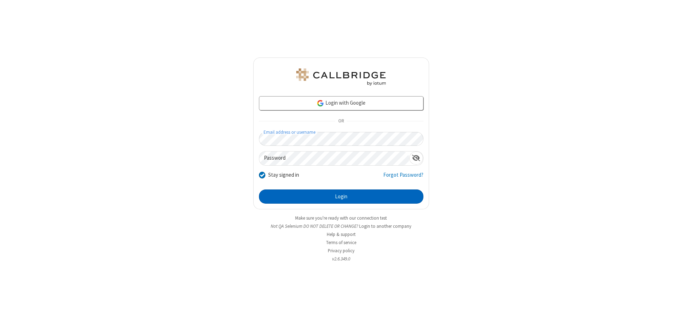
click at [341, 197] on button "Login" at bounding box center [341, 197] width 164 height 14
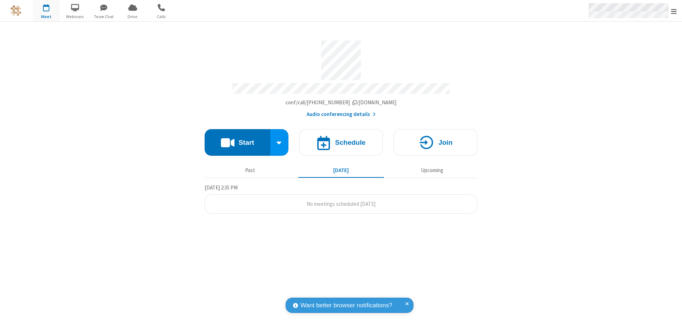
click at [674, 11] on span "Open menu" at bounding box center [674, 11] width 6 height 7
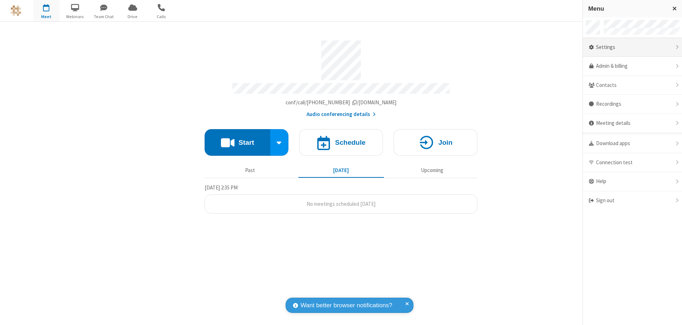
click at [632, 47] on div "Settings" at bounding box center [632, 47] width 99 height 19
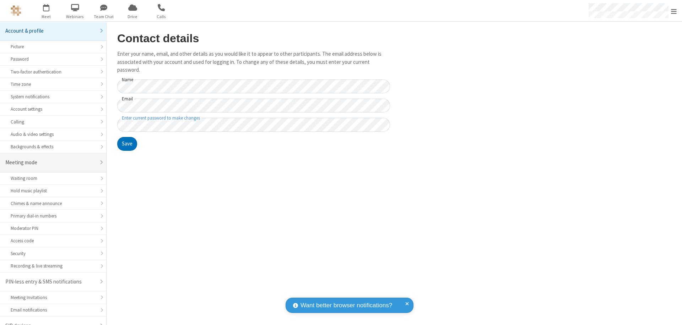
click at [50, 159] on div "Meeting mode" at bounding box center [50, 163] width 90 height 8
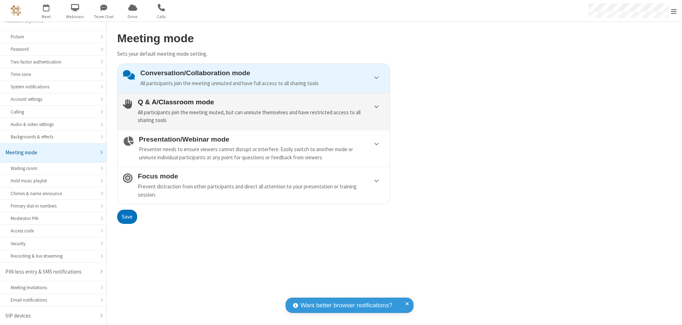
click at [254, 111] on div "All participants join the meeting muted, but can unmute themselves and have res…" at bounding box center [261, 117] width 247 height 16
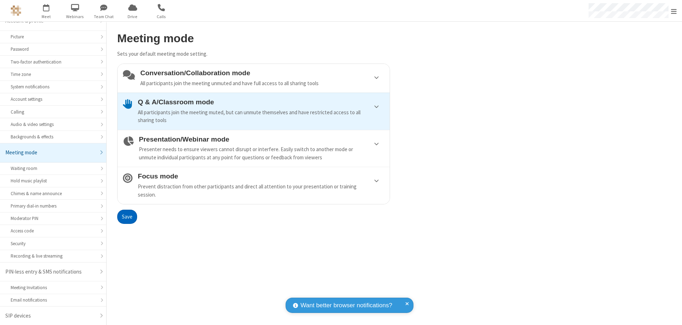
click at [127, 217] on button "Save" at bounding box center [127, 217] width 20 height 14
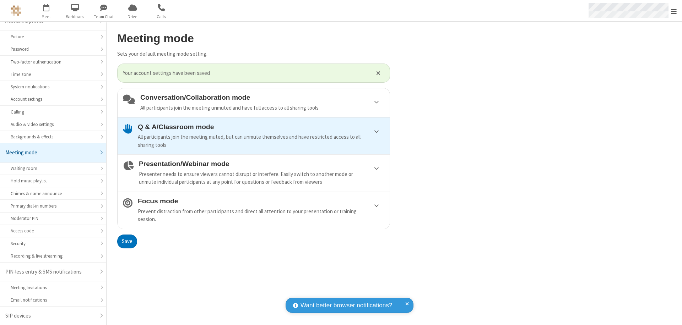
click at [674, 11] on span "Open menu" at bounding box center [674, 11] width 6 height 7
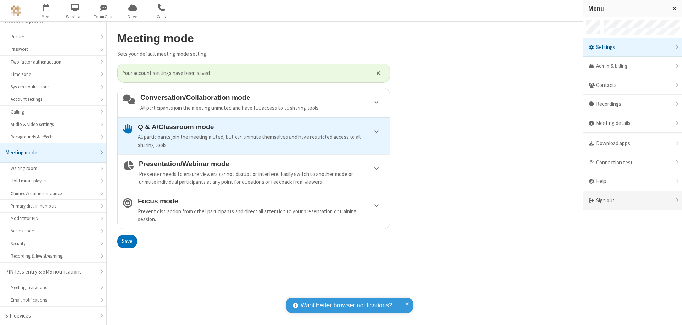
click at [632, 201] on div "Sign out" at bounding box center [632, 200] width 99 height 19
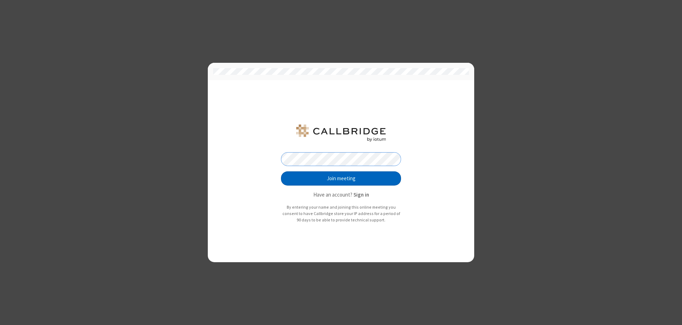
click at [341, 179] on button "Join meeting" at bounding box center [341, 179] width 120 height 14
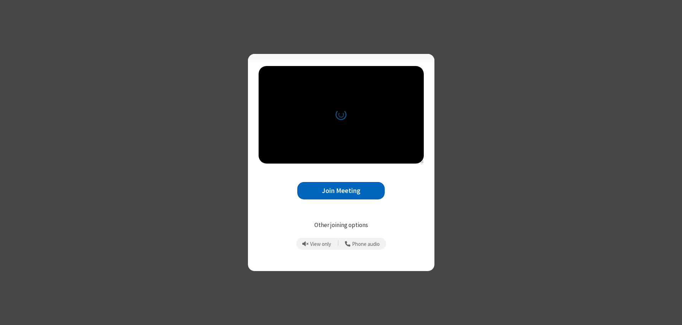
click at [341, 194] on button "Join Meeting" at bounding box center [340, 190] width 87 height 17
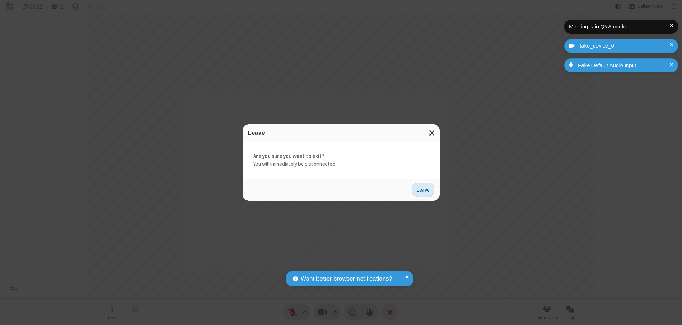
click at [423, 190] on button "Leave" at bounding box center [423, 190] width 23 height 14
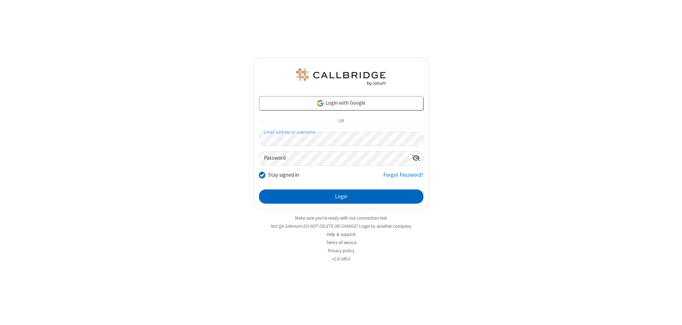
click at [341, 197] on button "Login" at bounding box center [341, 197] width 164 height 14
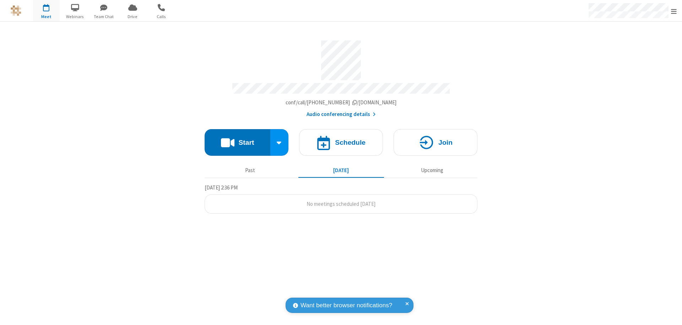
click at [674, 11] on span "Open menu" at bounding box center [674, 11] width 6 height 7
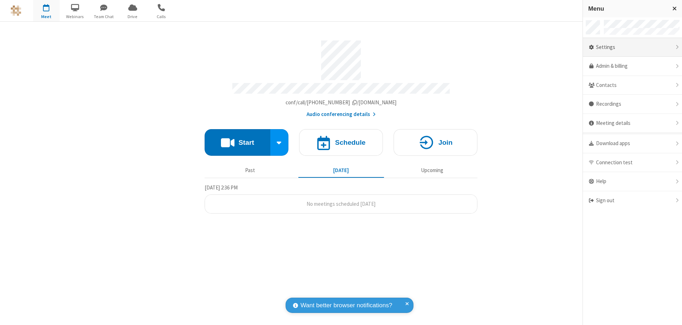
click at [629, 47] on div "Settings" at bounding box center [632, 47] width 99 height 19
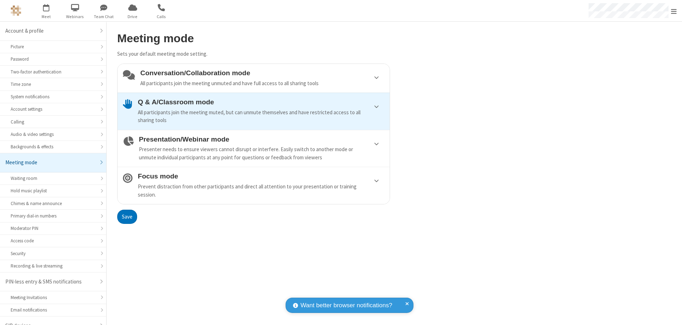
scroll to position [10, 0]
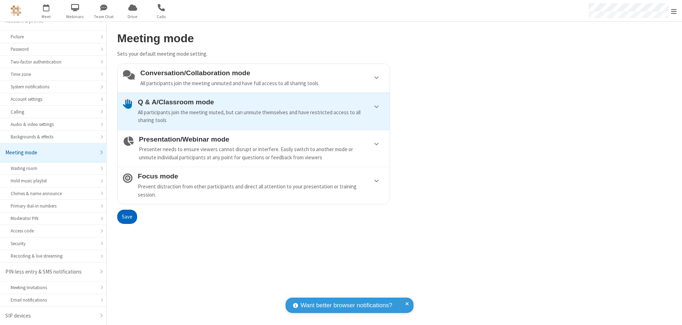
click at [254, 78] on div "Conversation/Collaboration mode All participants join the meeting unmuted and h…" at bounding box center [262, 78] width 244 height 18
click at [127, 217] on button "Save" at bounding box center [127, 217] width 20 height 14
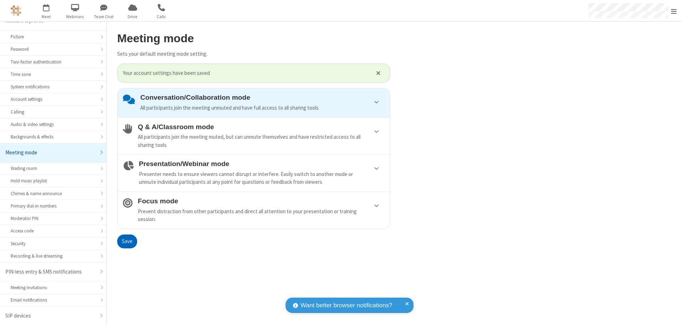
click at [674, 11] on span "Open menu" at bounding box center [674, 11] width 6 height 7
click at [682, 201] on span at bounding box center [691, 201] width 6 height 6
